Goal: Task Accomplishment & Management: Manage account settings

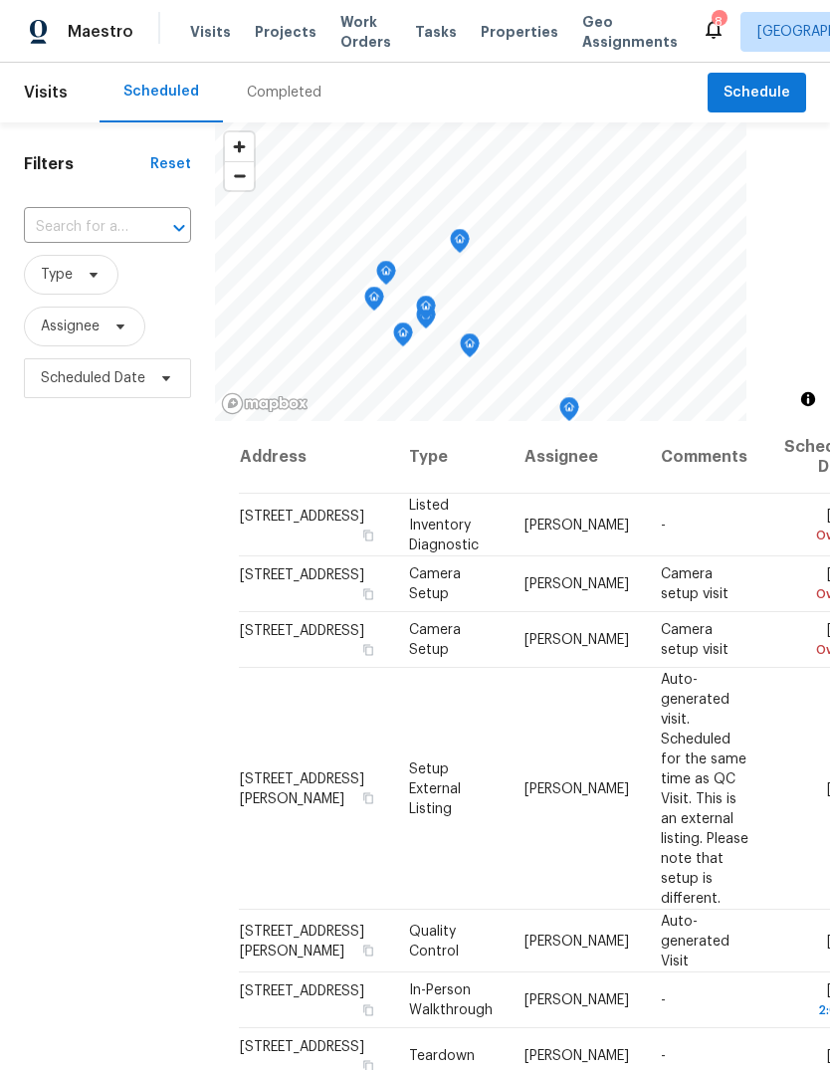
click at [282, 95] on div "Completed" at bounding box center [284, 93] width 75 height 20
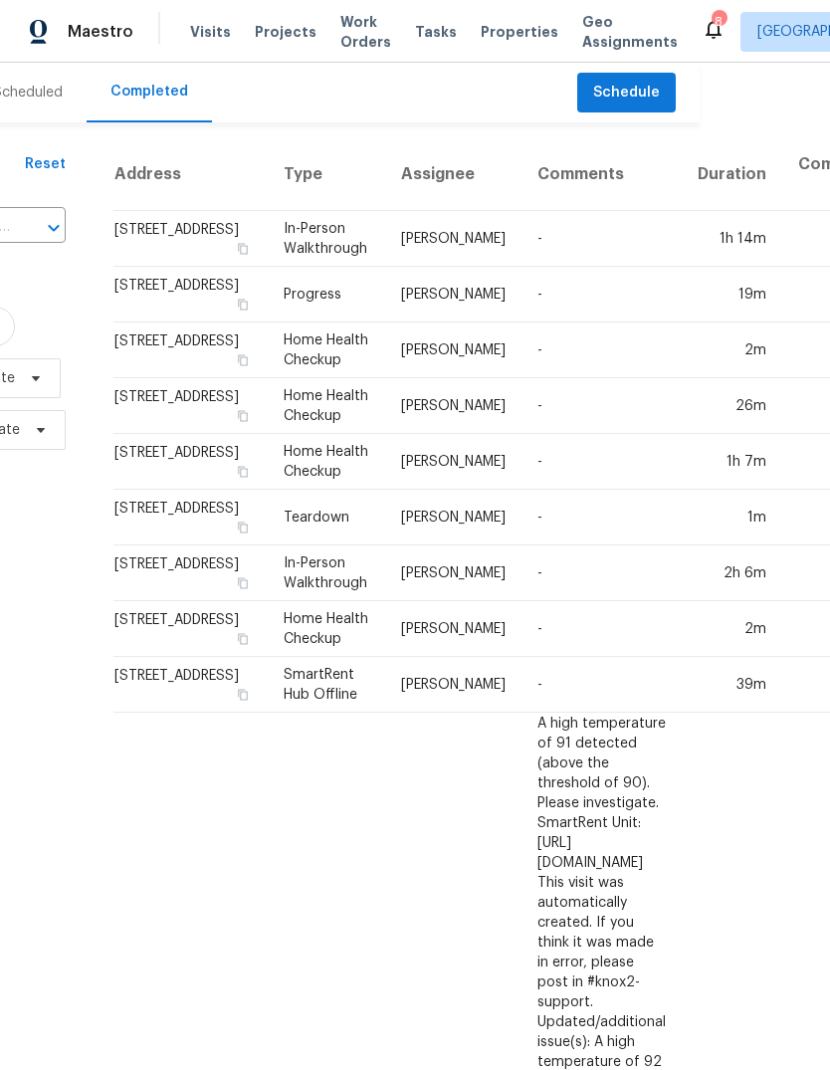
scroll to position [0, 130]
click at [522, 26] on span "Properties" at bounding box center [520, 32] width 78 height 20
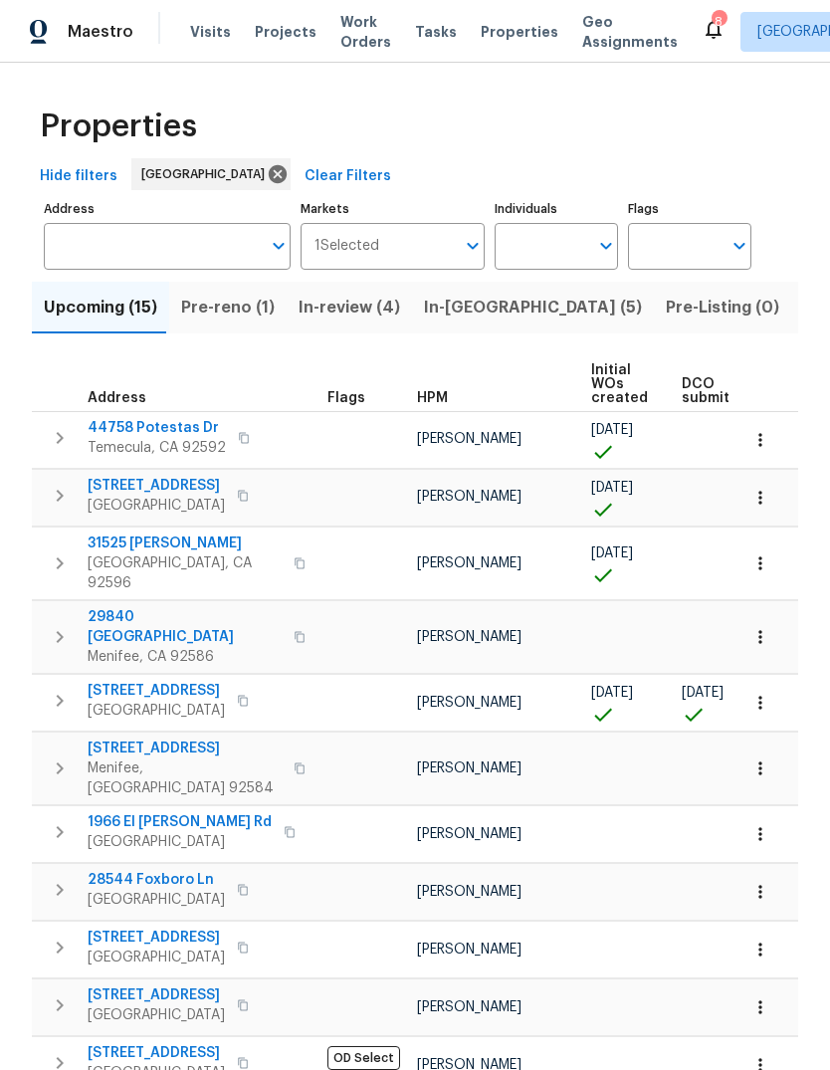
click at [538, 252] on input "Individuals" at bounding box center [542, 246] width 94 height 47
type input "[PERSON_NAME]"
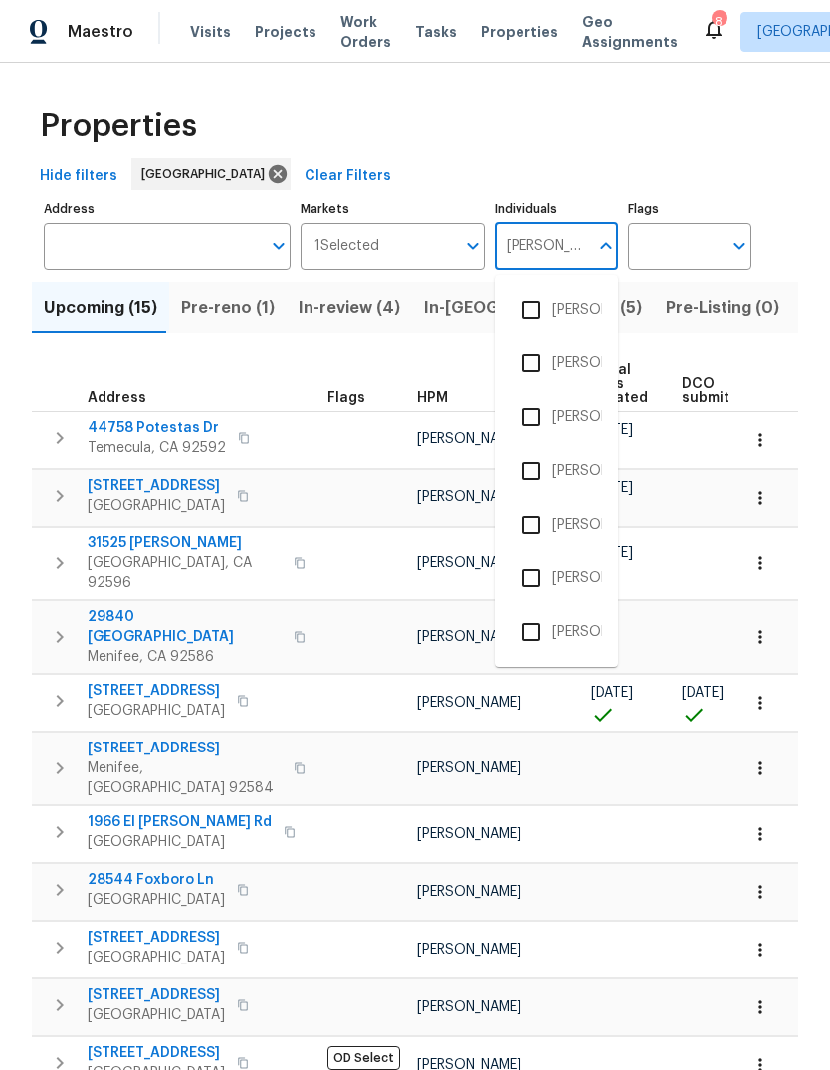
click at [579, 419] on li "[PERSON_NAME]" at bounding box center [557, 417] width 92 height 42
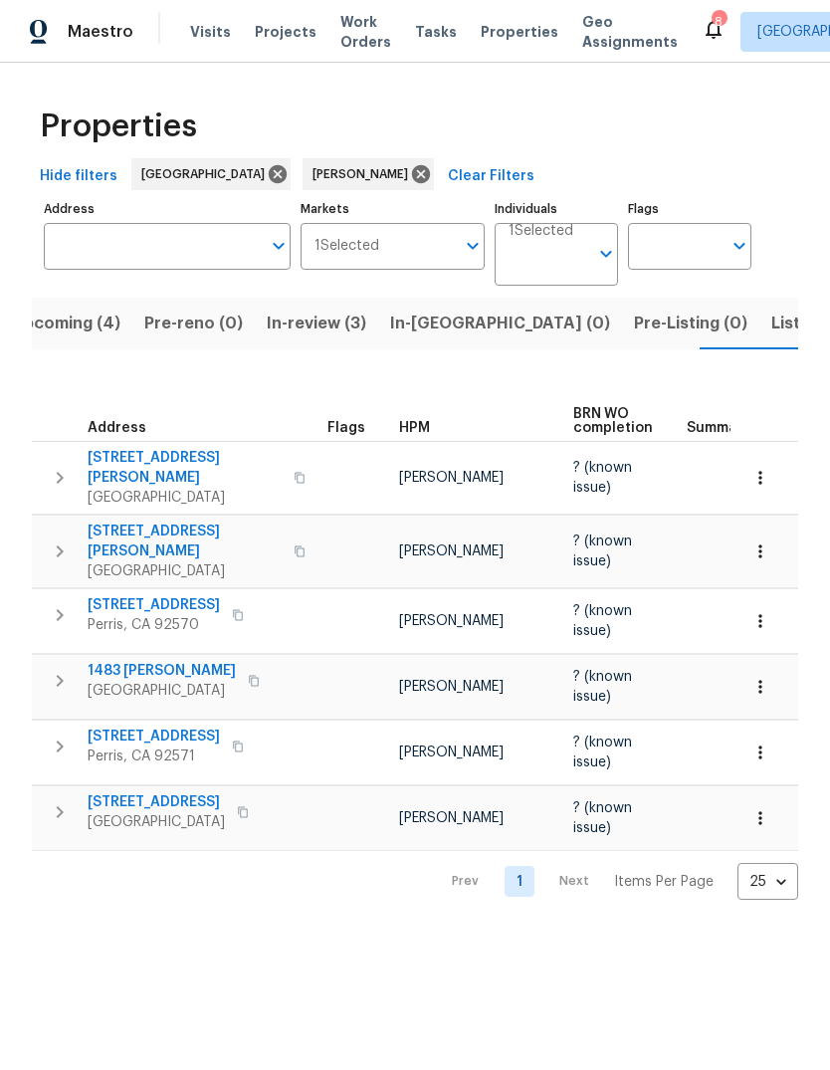
click at [419, 28] on span "Tasks" at bounding box center [436, 32] width 42 height 14
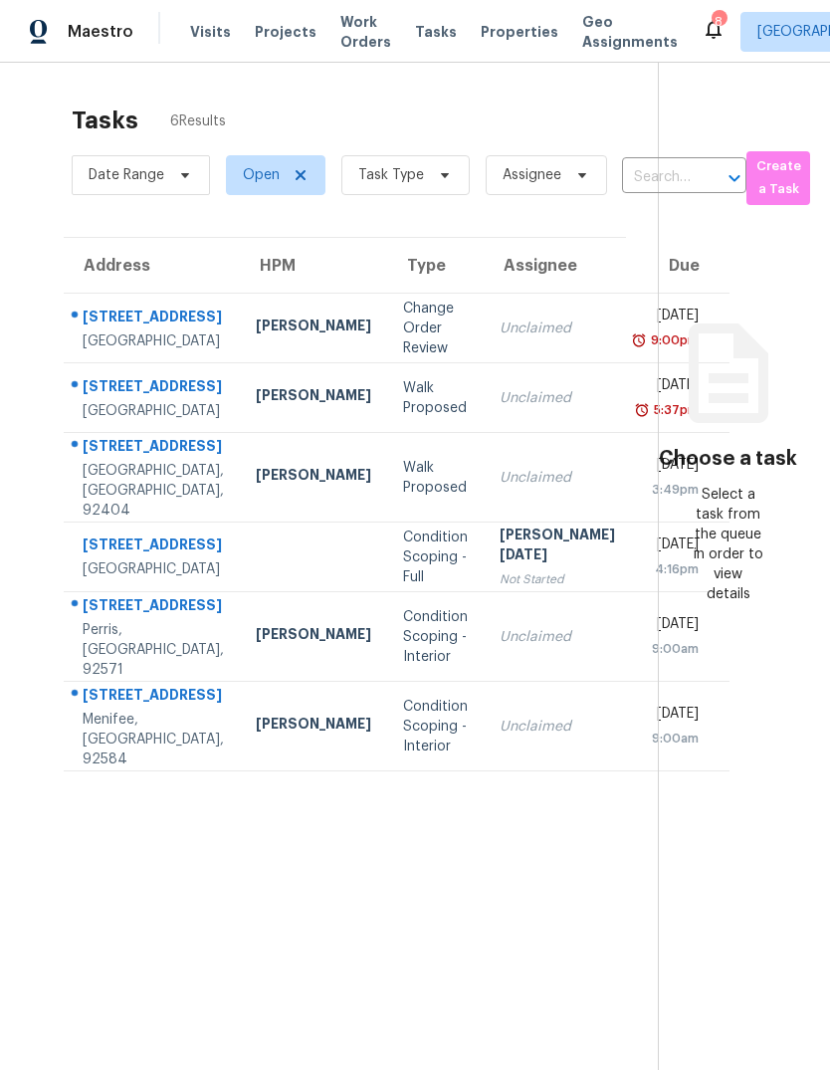
click at [212, 34] on span "Visits" at bounding box center [210, 32] width 41 height 20
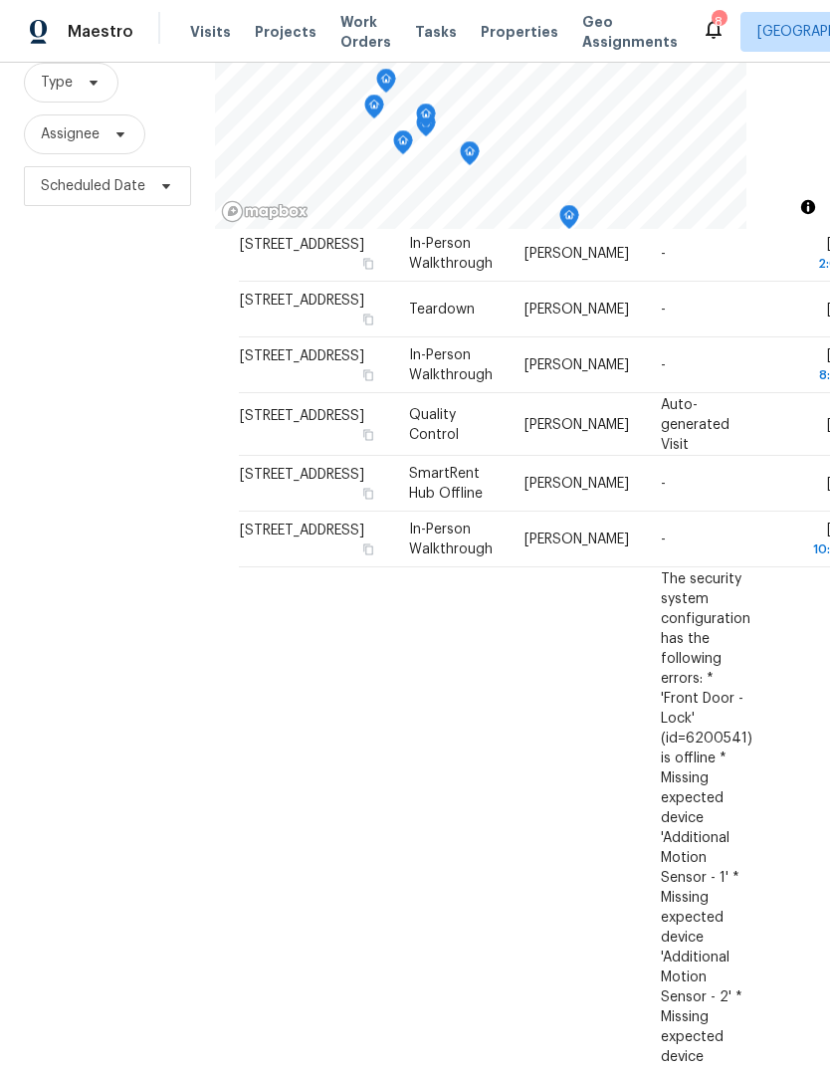
scroll to position [550, 0]
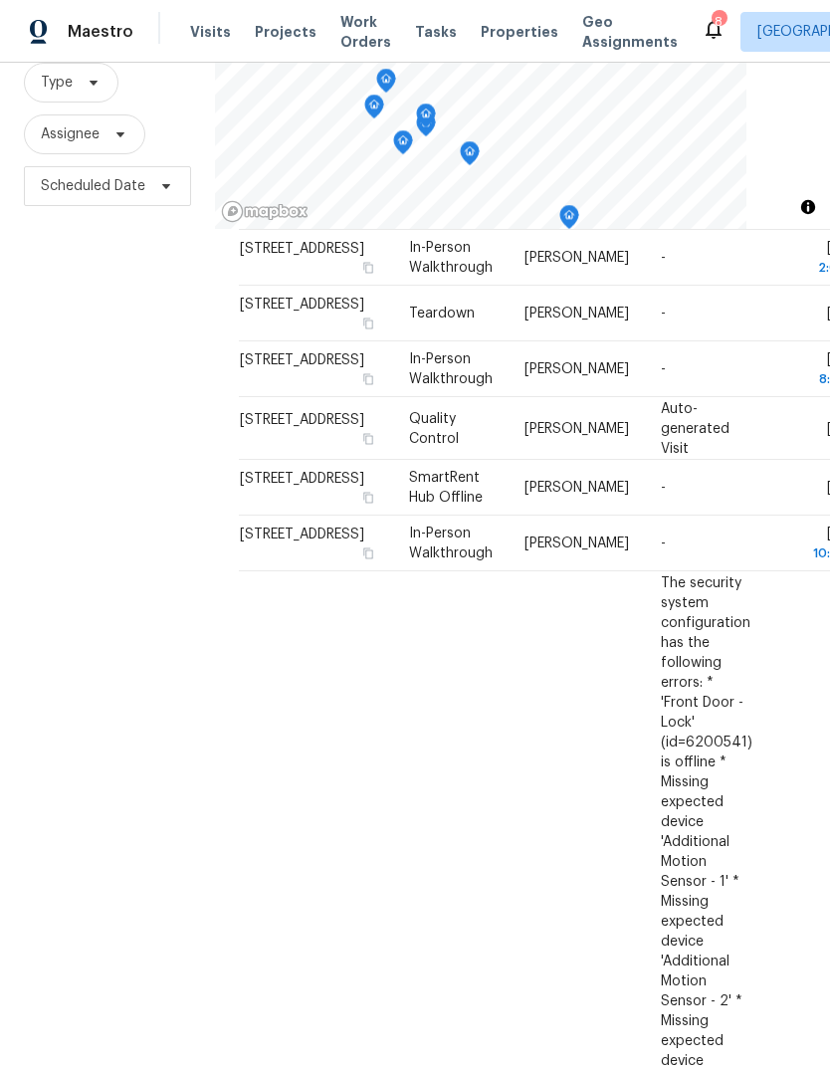
click at [0, 0] on icon at bounding box center [0, 0] width 0 height 0
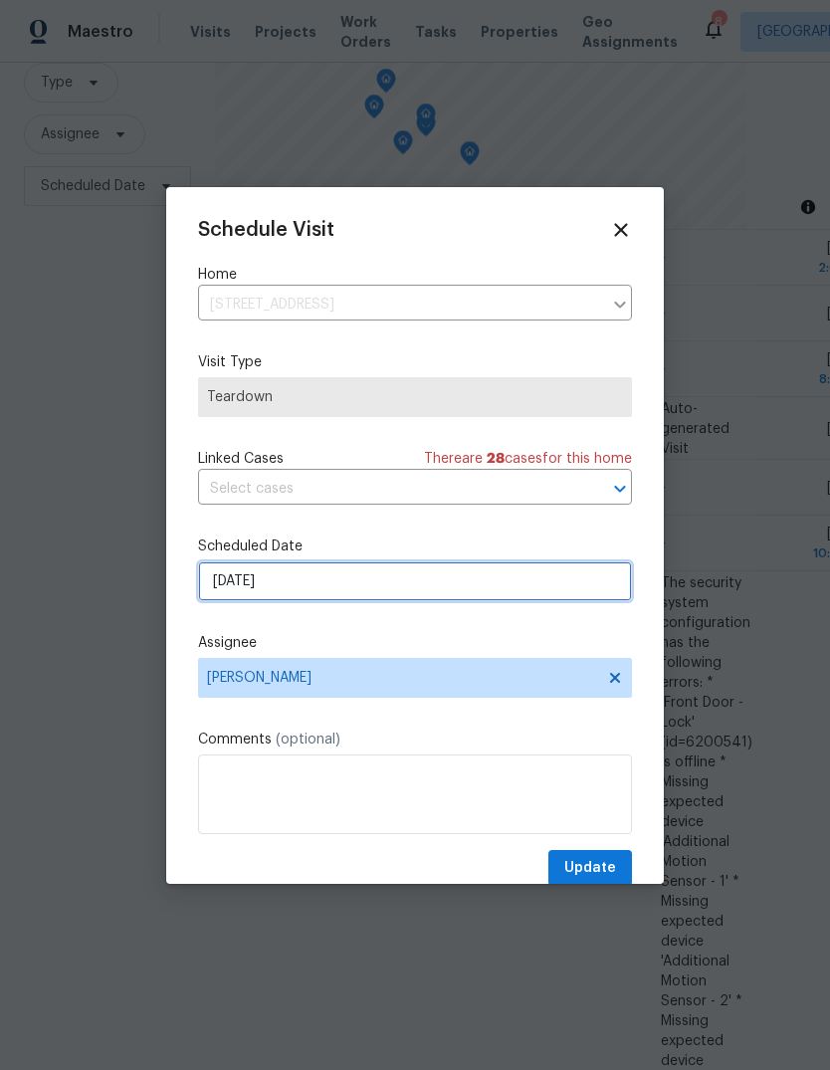
click at [341, 592] on input "[DATE]" at bounding box center [415, 581] width 434 height 40
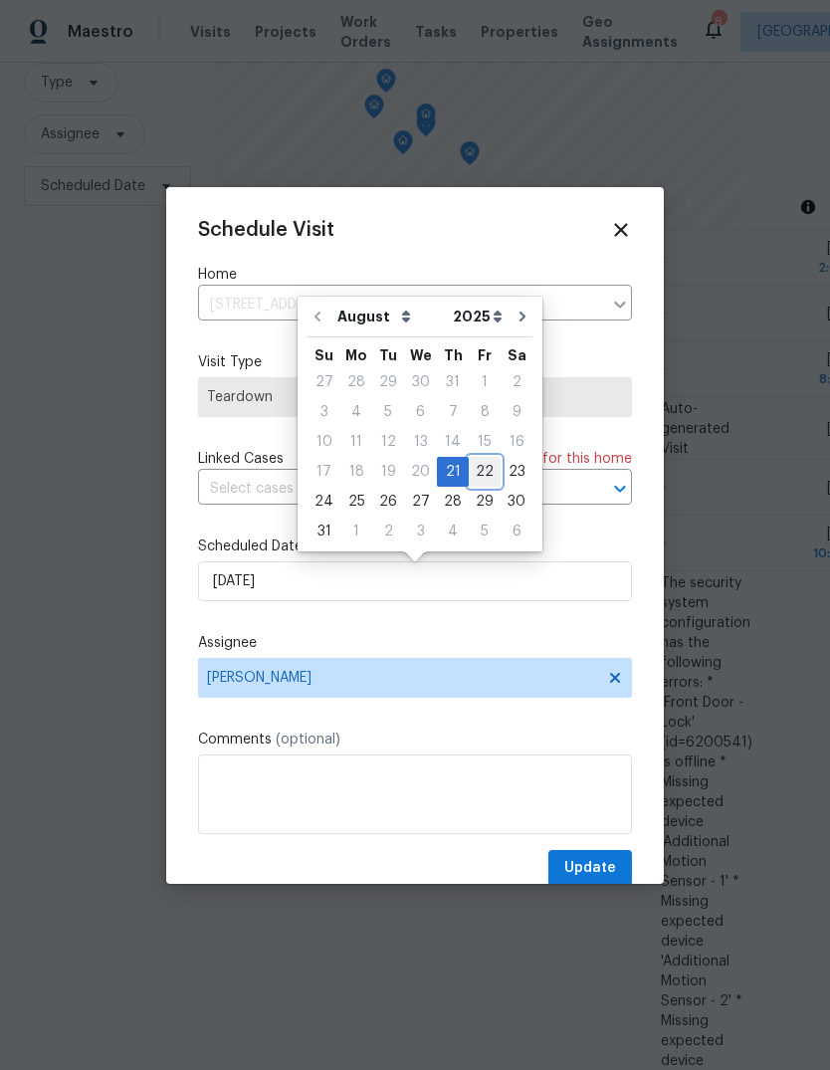
click at [477, 470] on div "22" at bounding box center [485, 472] width 32 height 28
type input "[DATE]"
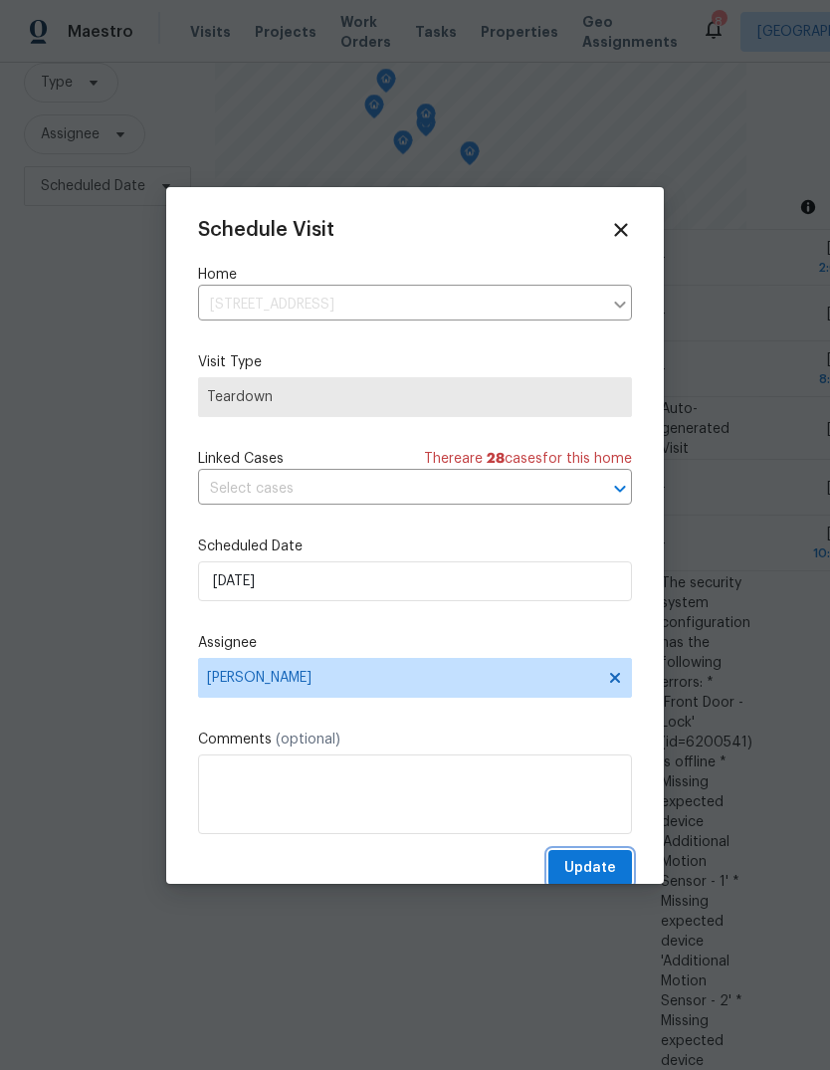
click at [600, 870] on span "Update" at bounding box center [590, 868] width 52 height 25
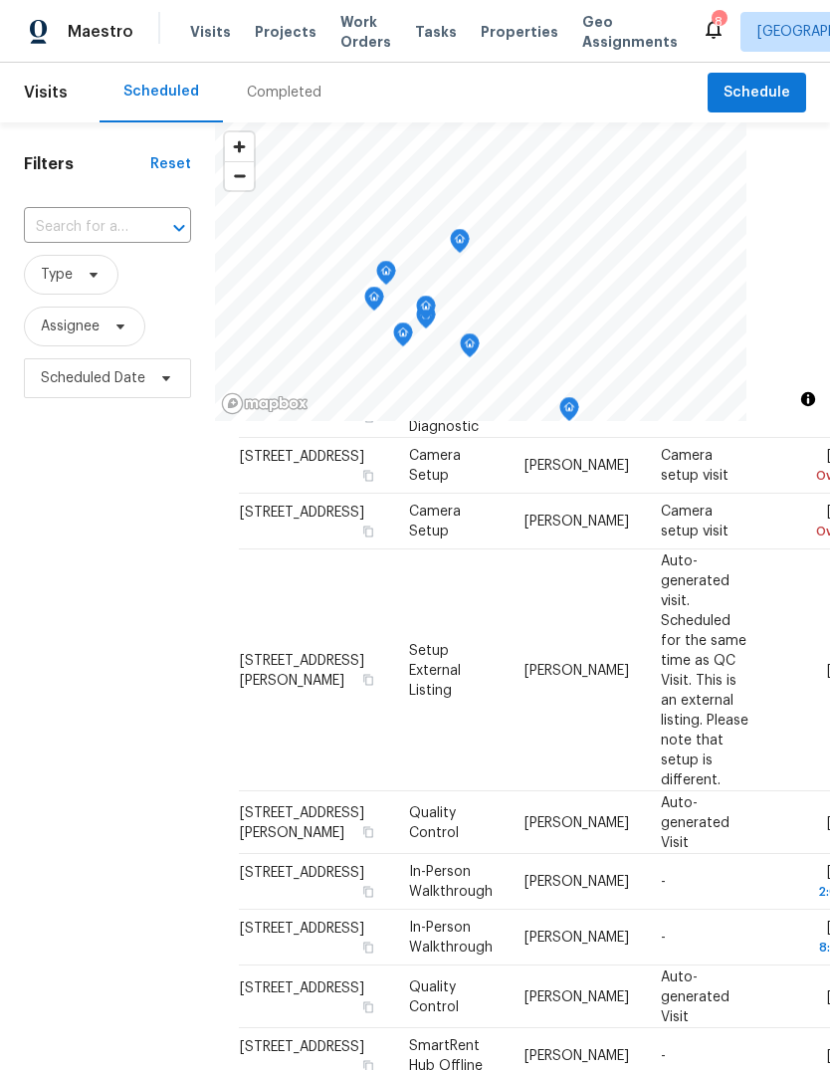
scroll to position [-45, 0]
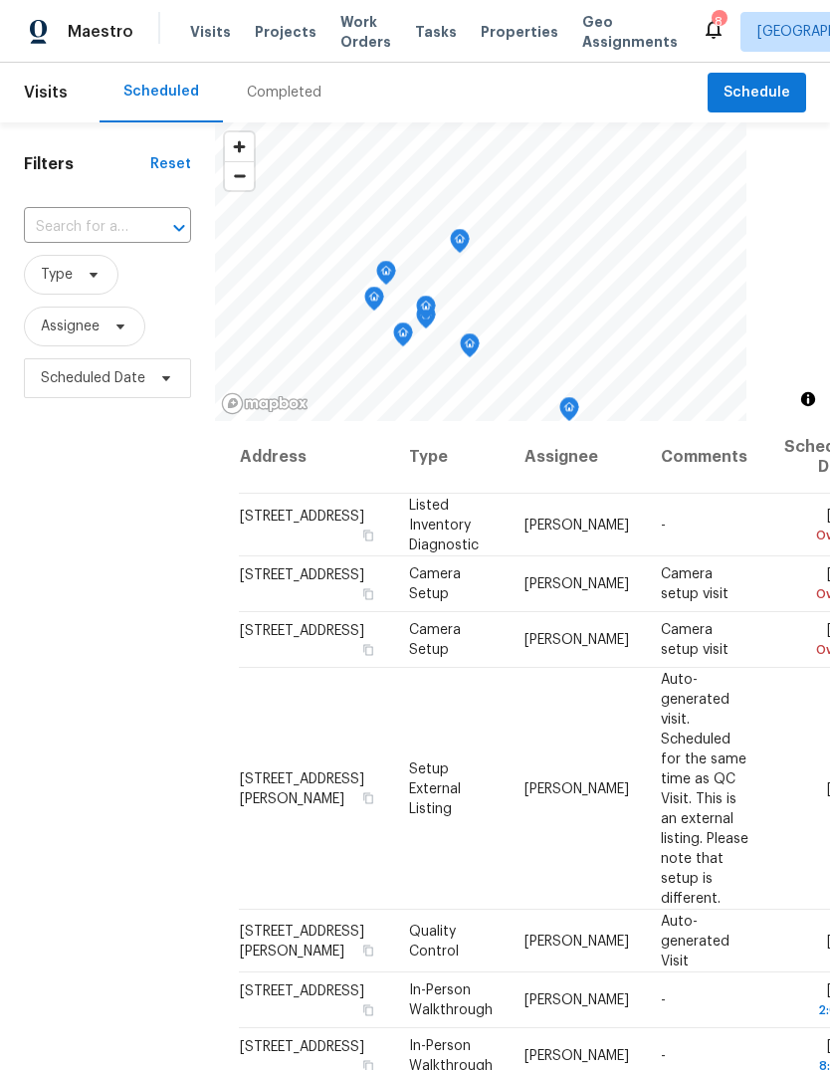
click at [305, 83] on div "Completed" at bounding box center [284, 93] width 75 height 20
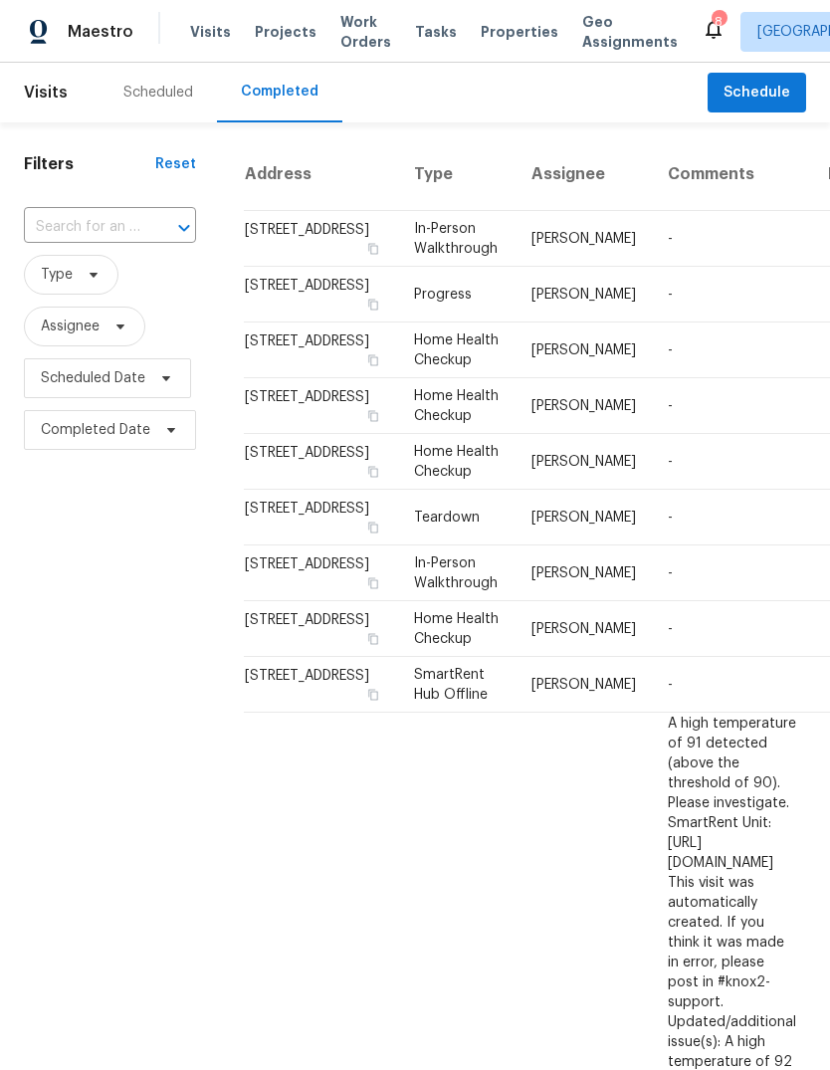
click at [498, 30] on span "Properties" at bounding box center [520, 32] width 78 height 20
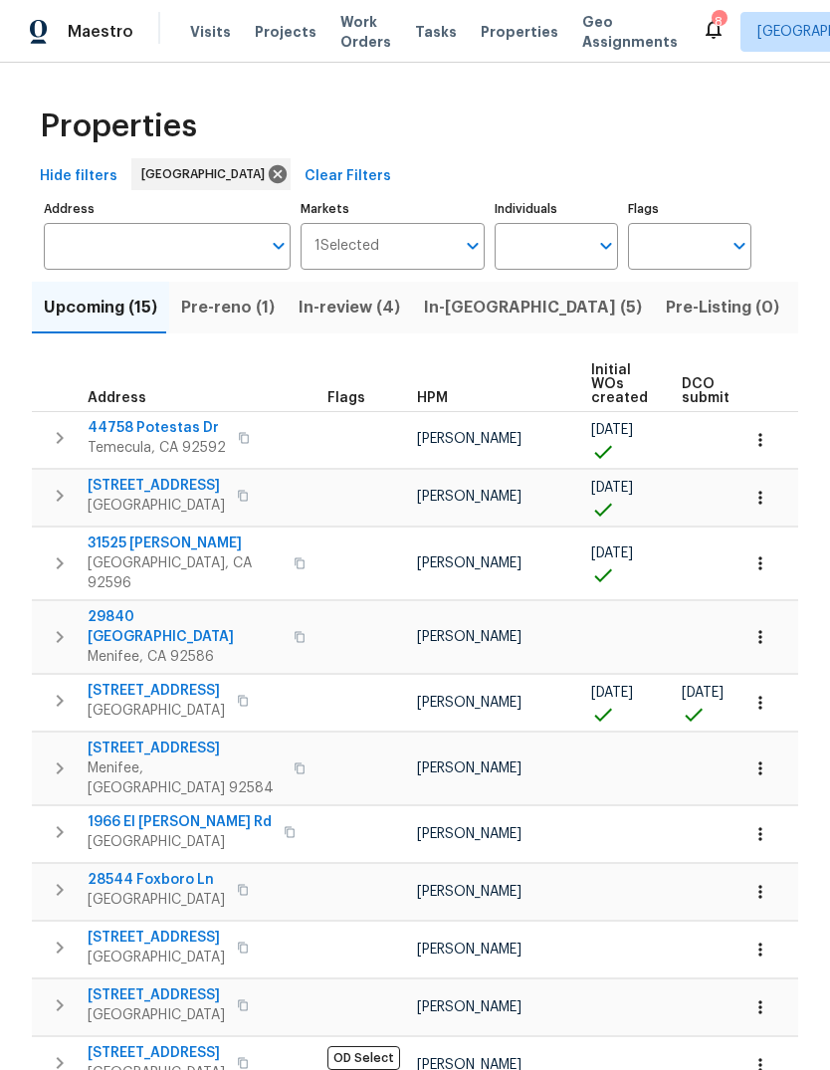
click at [206, 25] on span "Visits" at bounding box center [210, 32] width 41 height 20
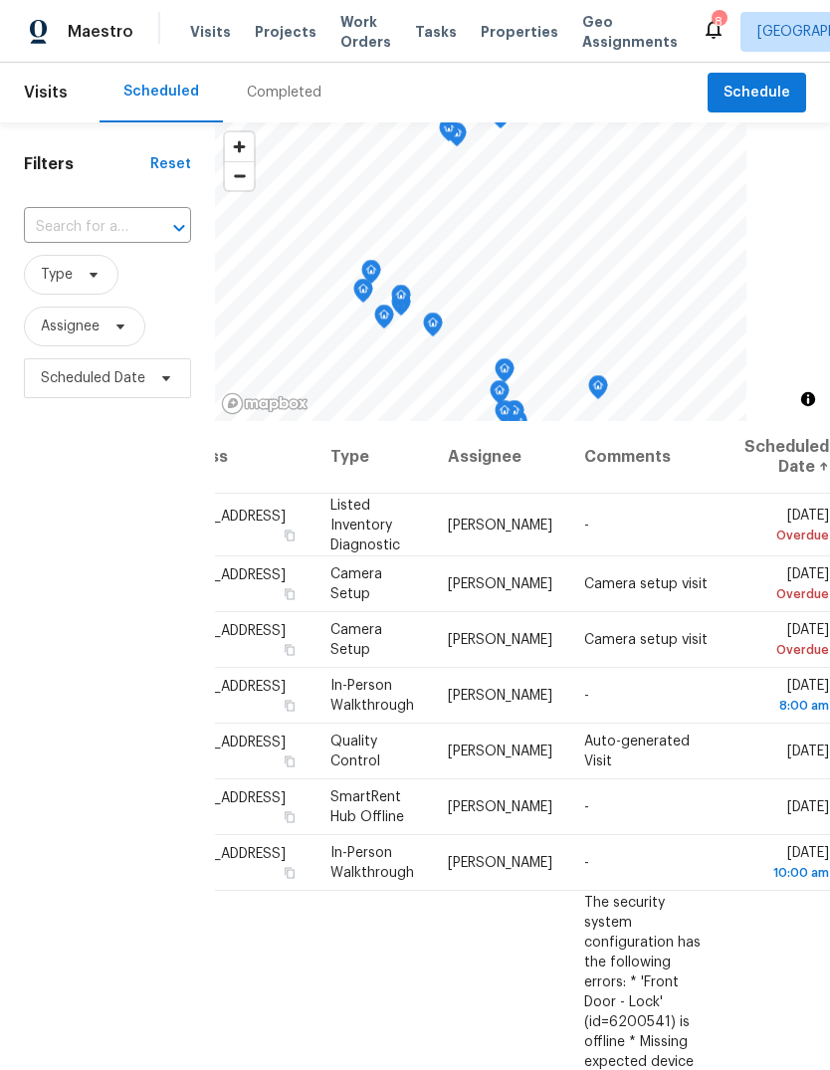
scroll to position [0, 165]
click at [0, 0] on icon at bounding box center [0, 0] width 0 height 0
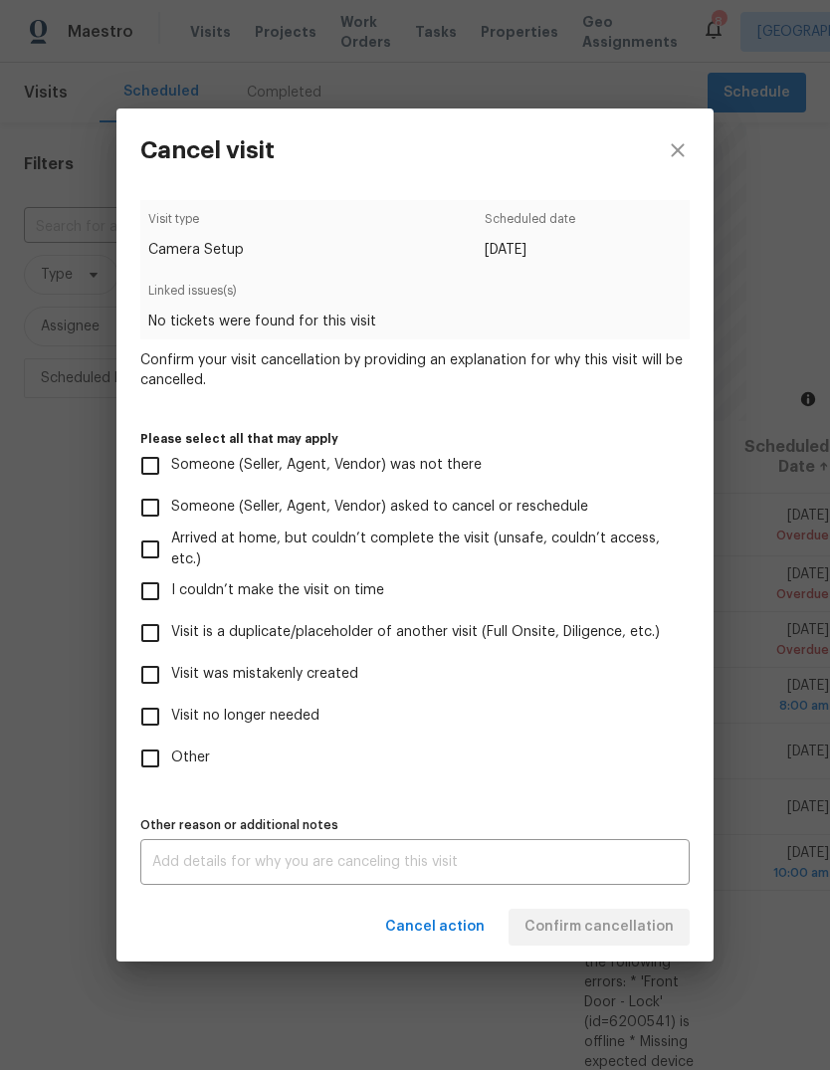
click at [149, 726] on input "Visit no longer needed" at bounding box center [150, 717] width 42 height 42
checkbox input "true"
click at [180, 850] on div "x Other reason or additional notes" at bounding box center [414, 862] width 549 height 46
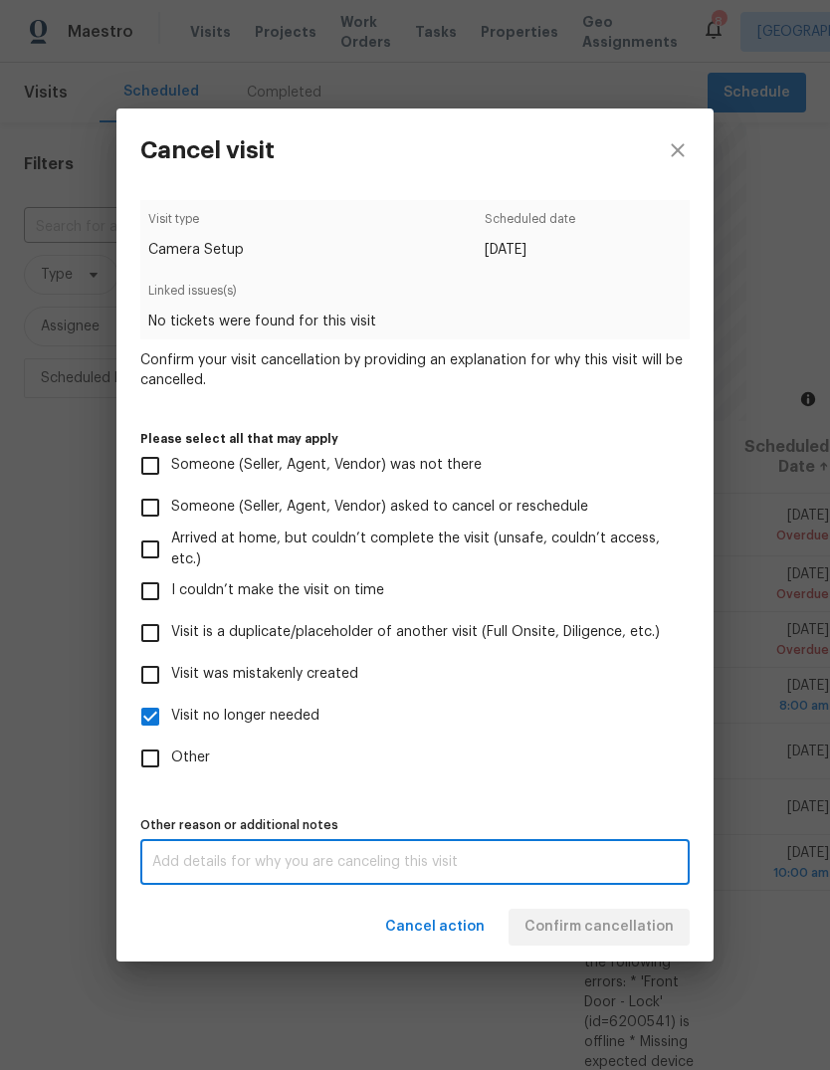
scroll to position [75, 0]
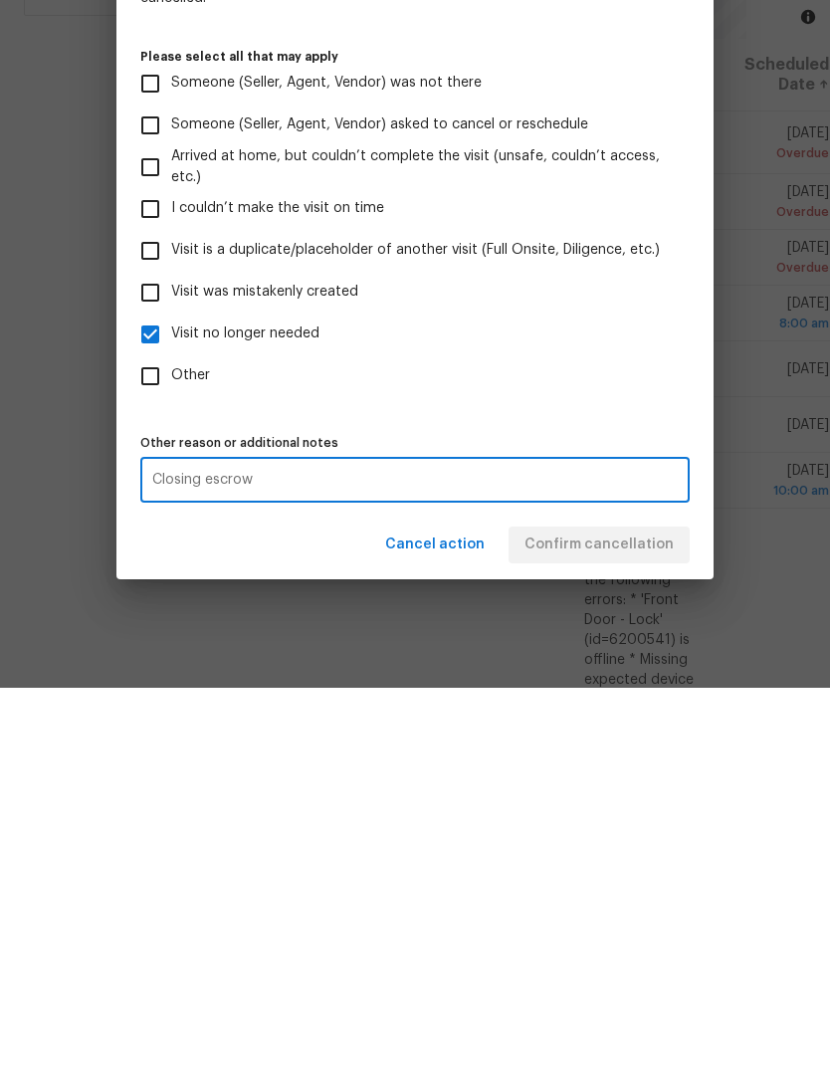
type textarea "Closing escrow"
click at [519, 410] on div "Visit type Camera Setup Scheduled date [DATE] Linked issues(s) No tickets were …" at bounding box center [414, 542] width 549 height 685
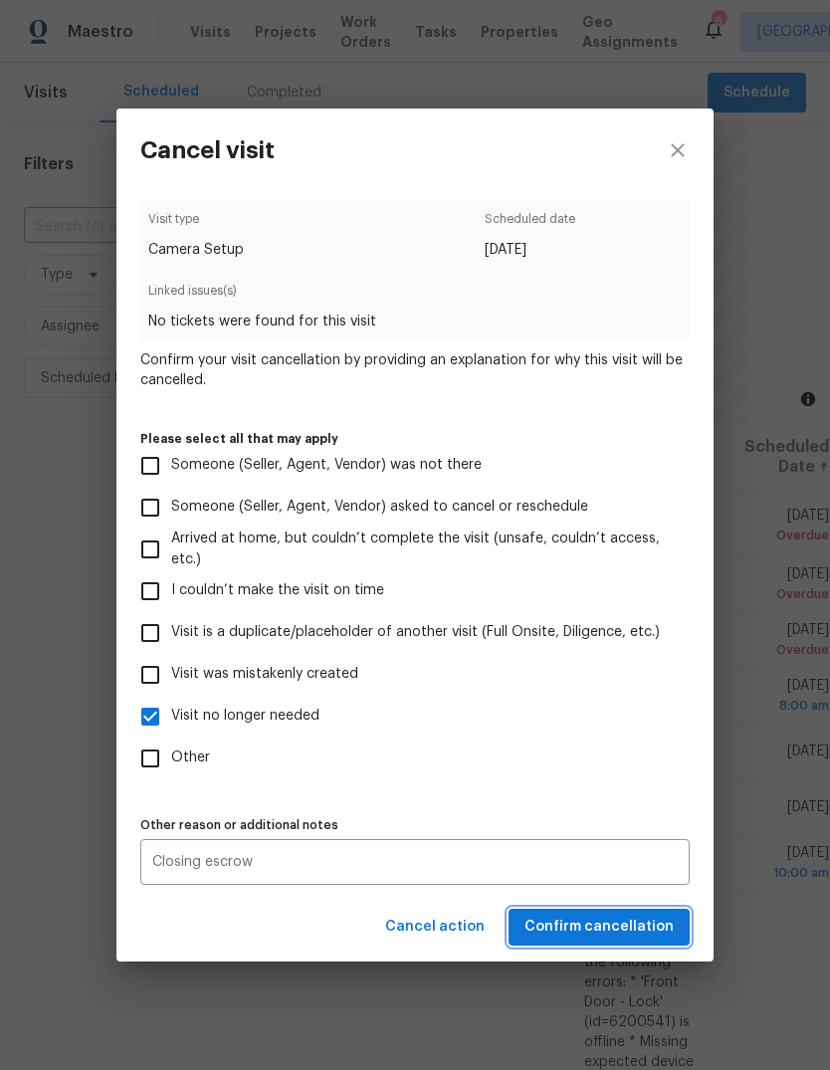
click at [640, 939] on span "Confirm cancellation" at bounding box center [598, 927] width 149 height 25
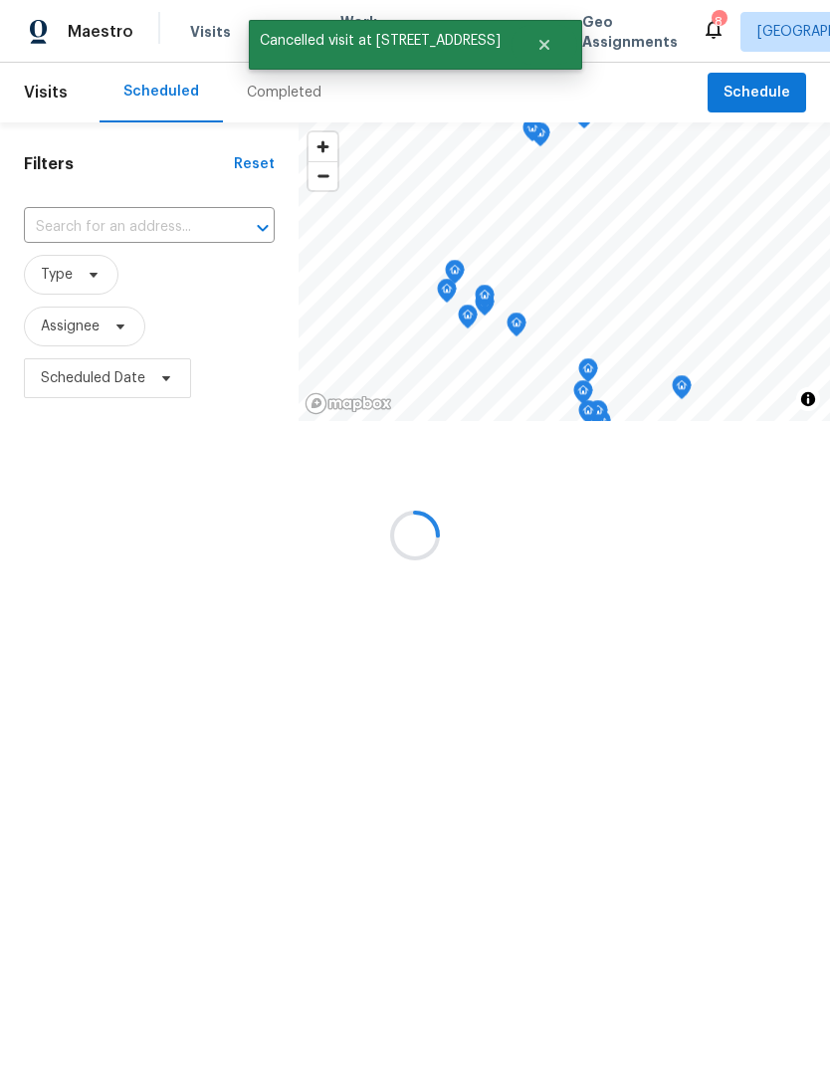
scroll to position [0, 161]
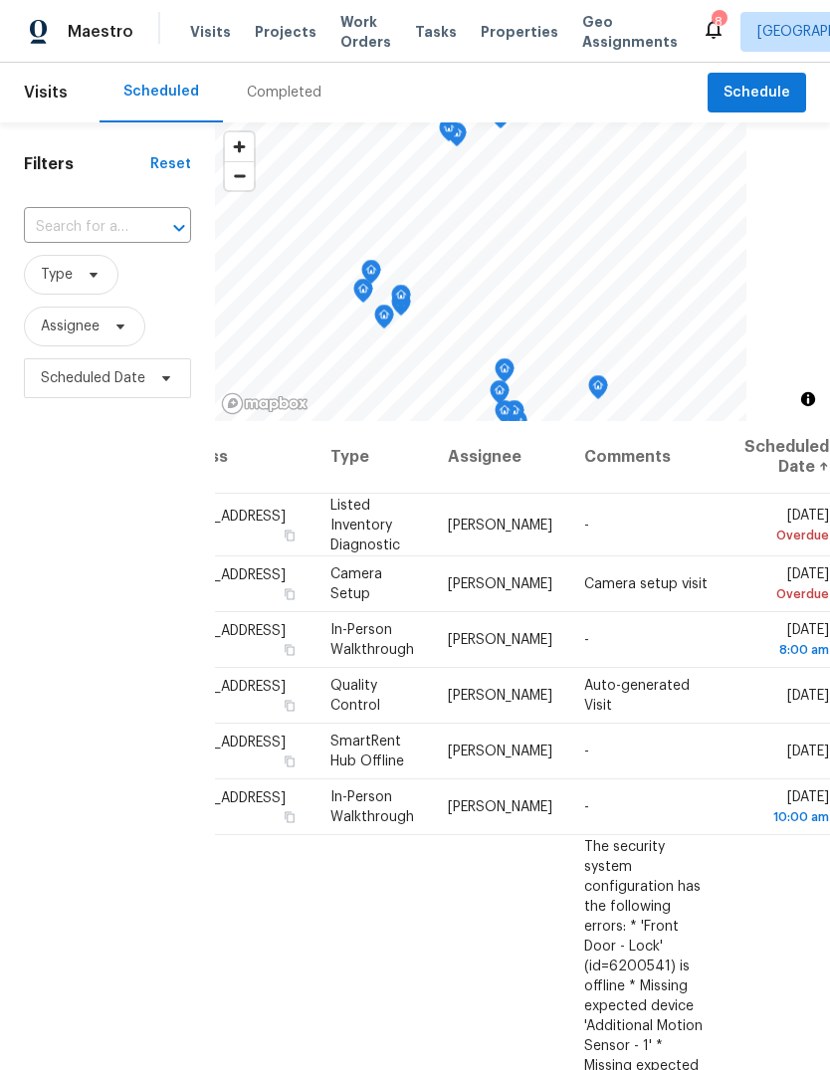
click at [297, 96] on div "Completed" at bounding box center [284, 93] width 75 height 20
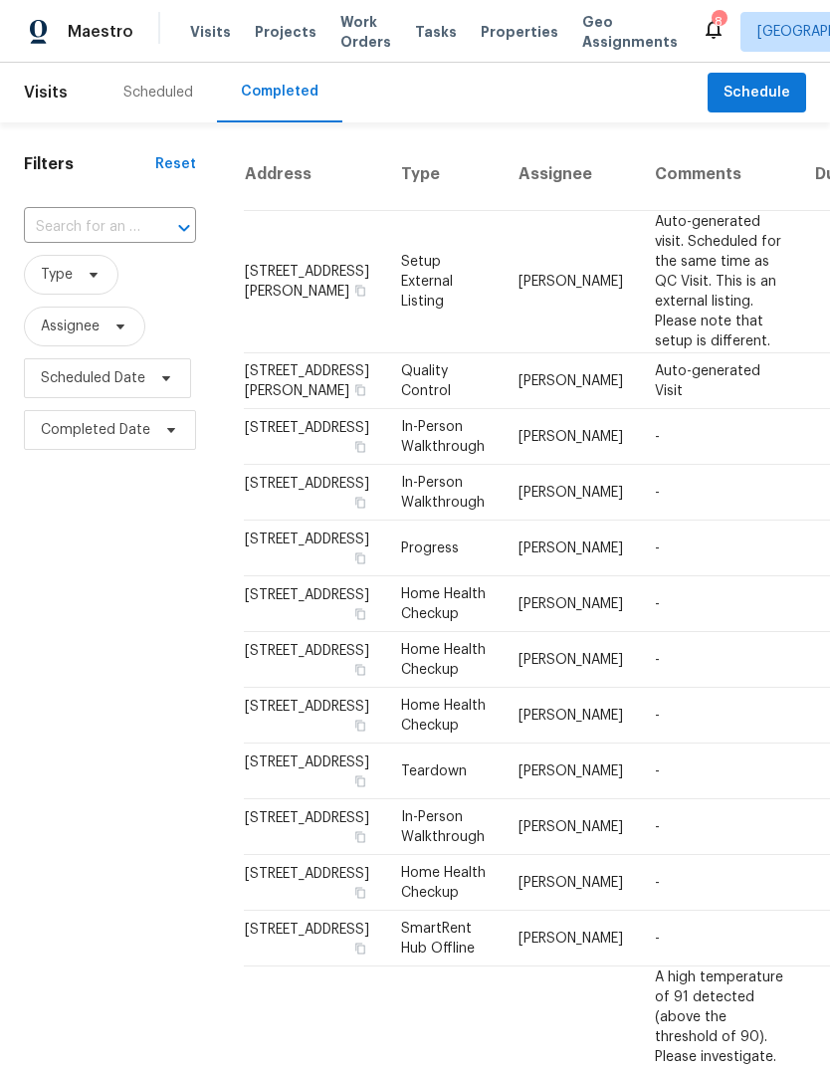
click at [169, 98] on div "Scheduled" at bounding box center [158, 93] width 70 height 20
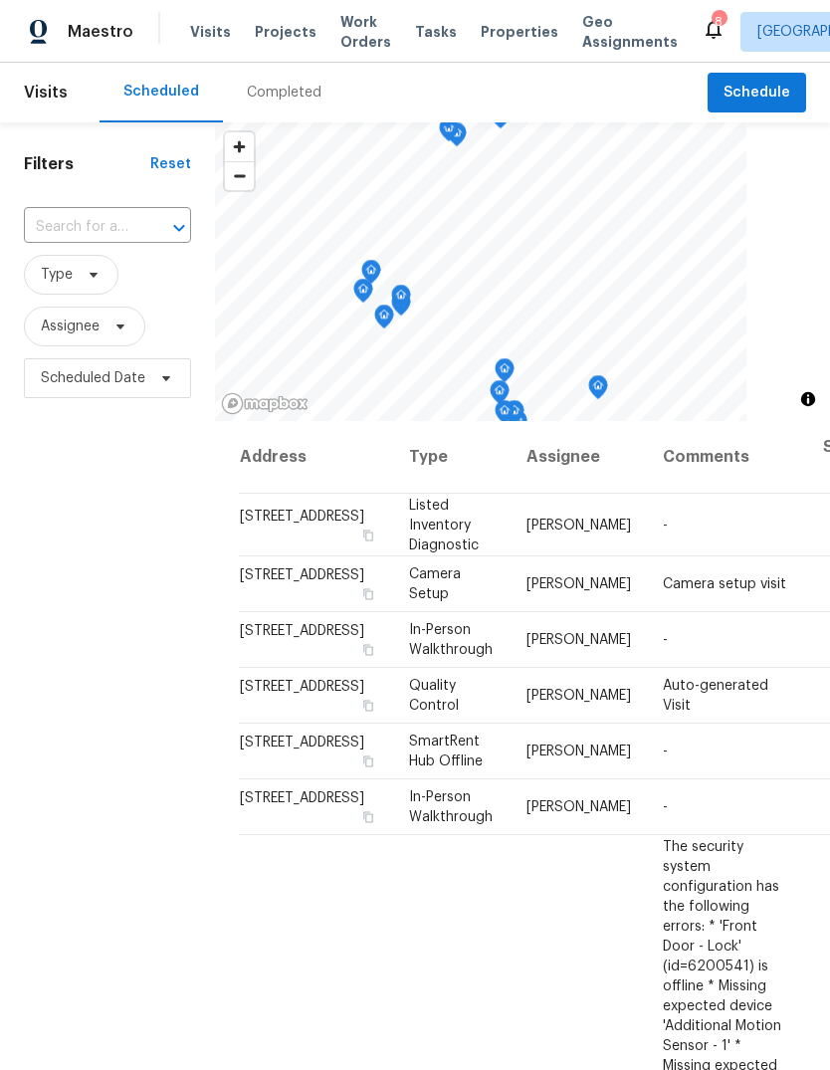
click at [506, 37] on span "Properties" at bounding box center [520, 32] width 78 height 20
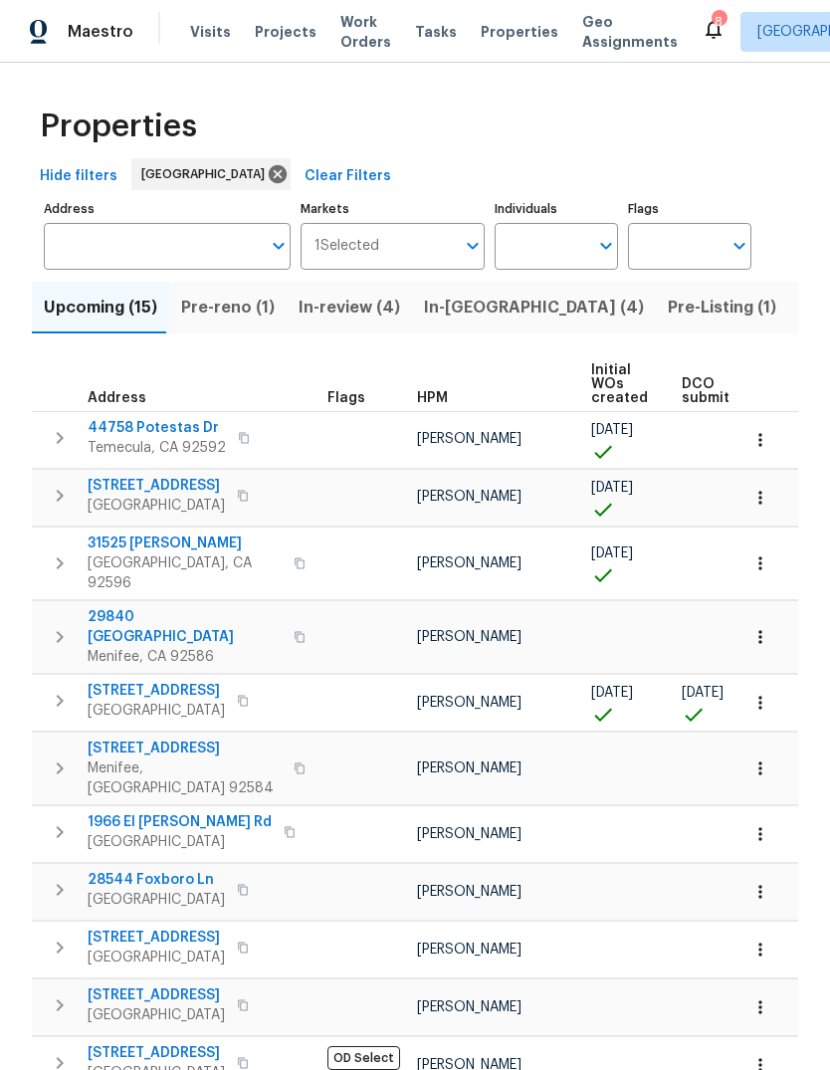
click at [423, 36] on span "Tasks" at bounding box center [436, 32] width 42 height 14
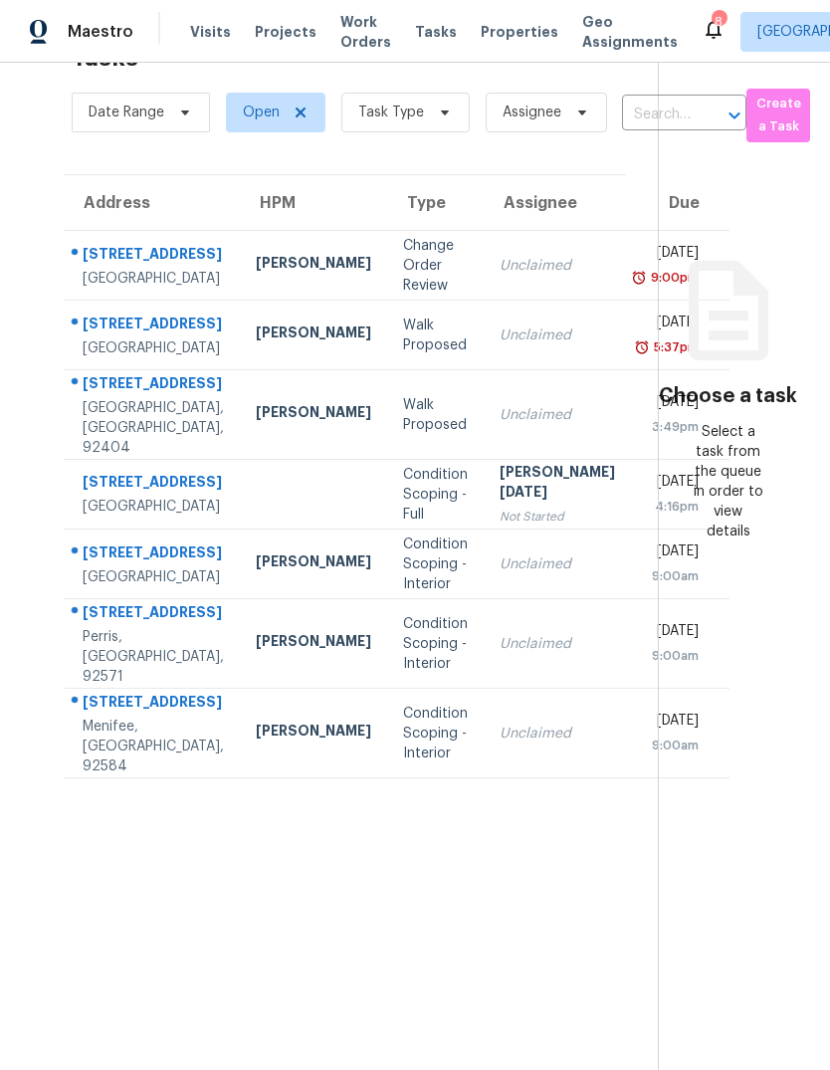
scroll to position [63, 0]
